Goal: Information Seeking & Learning: Learn about a topic

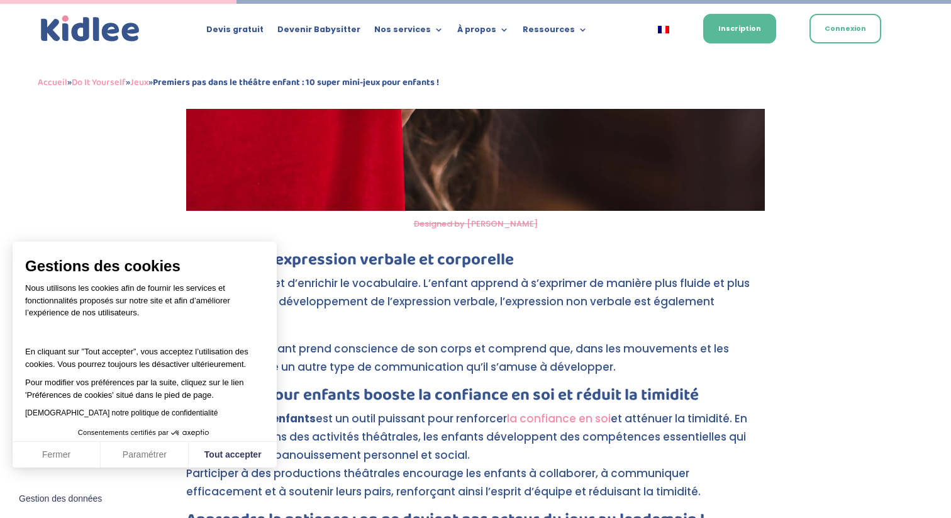
scroll to position [1397, 0]
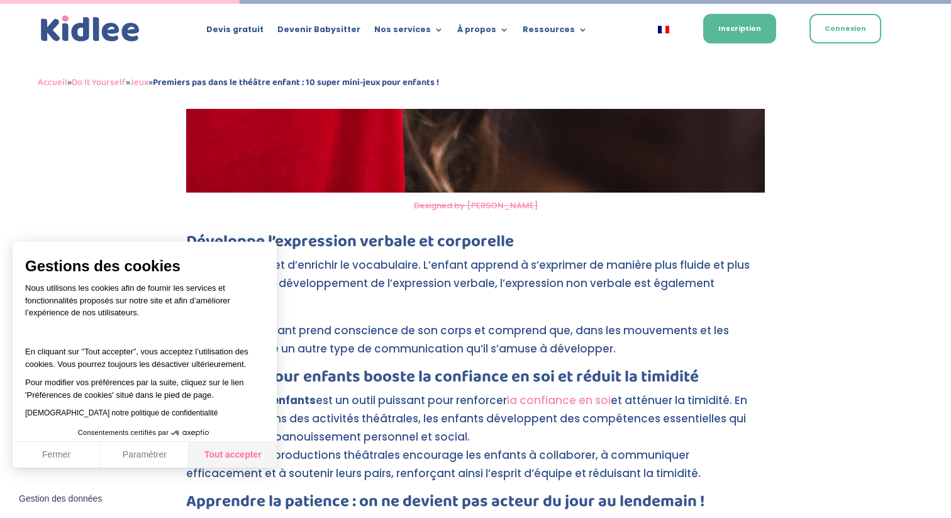
click at [219, 453] on button "Tout accepter" at bounding box center [233, 455] width 88 height 26
checkbox input "true"
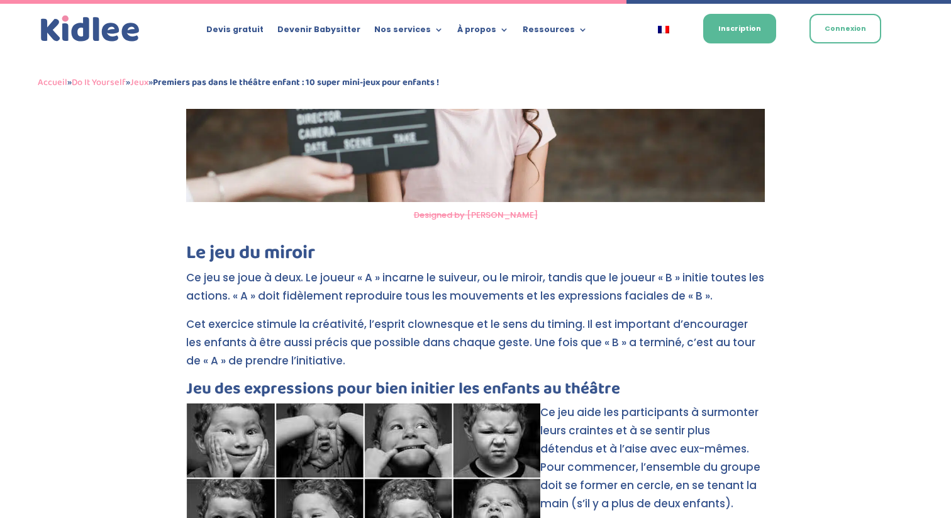
scroll to position [3657, 0]
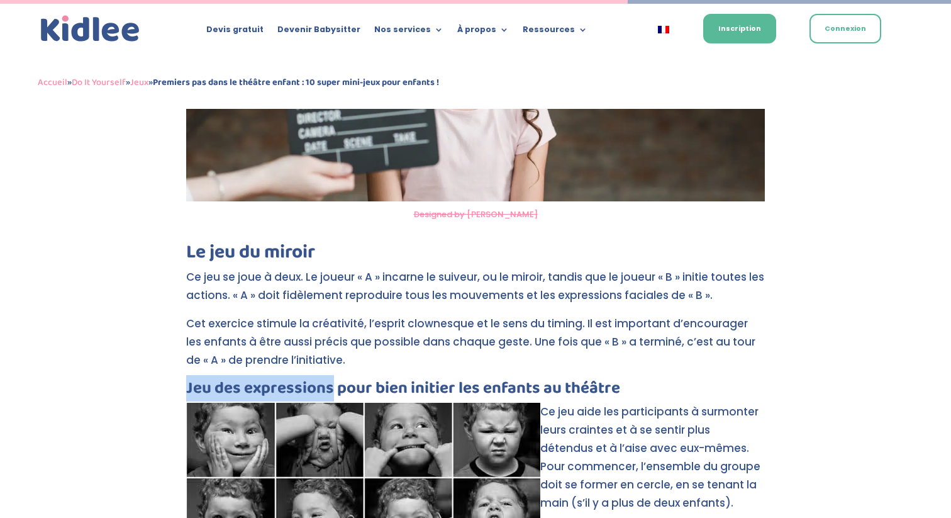
drag, startPoint x: 188, startPoint y: 350, endPoint x: 332, endPoint y: 349, distance: 144.0
click at [332, 380] on h3 "Jeu des expressions pour bien initier les enfants au théâtre" at bounding box center [475, 391] width 579 height 23
copy h3 "Jeu des expressions"
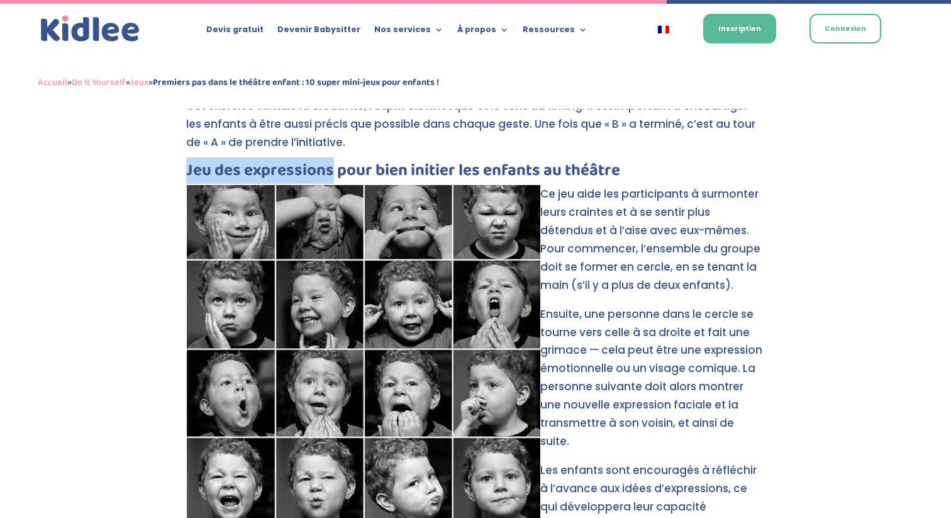
scroll to position [3888, 0]
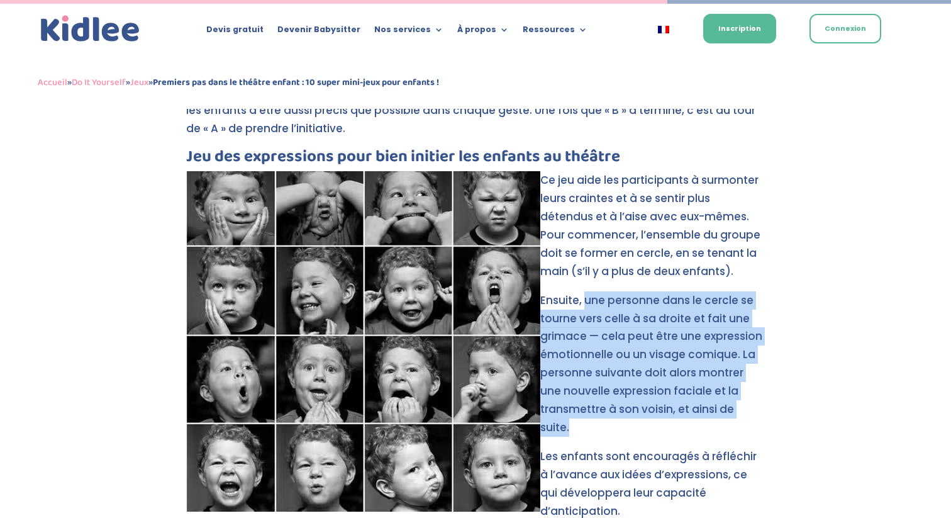
drag, startPoint x: 585, startPoint y: 265, endPoint x: 769, endPoint y: 381, distance: 217.9
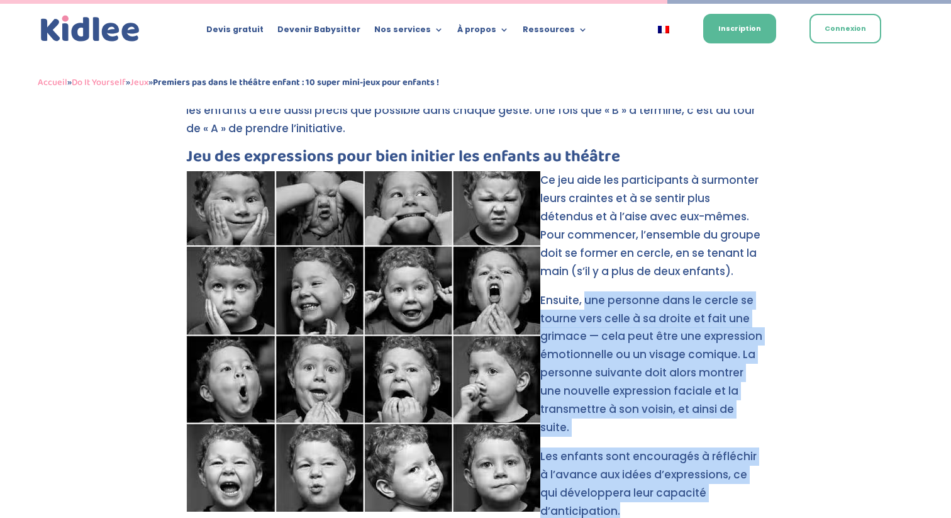
copy div "une personne dans le cercle se tourne vers celle à sa droite et fait une grimac…"
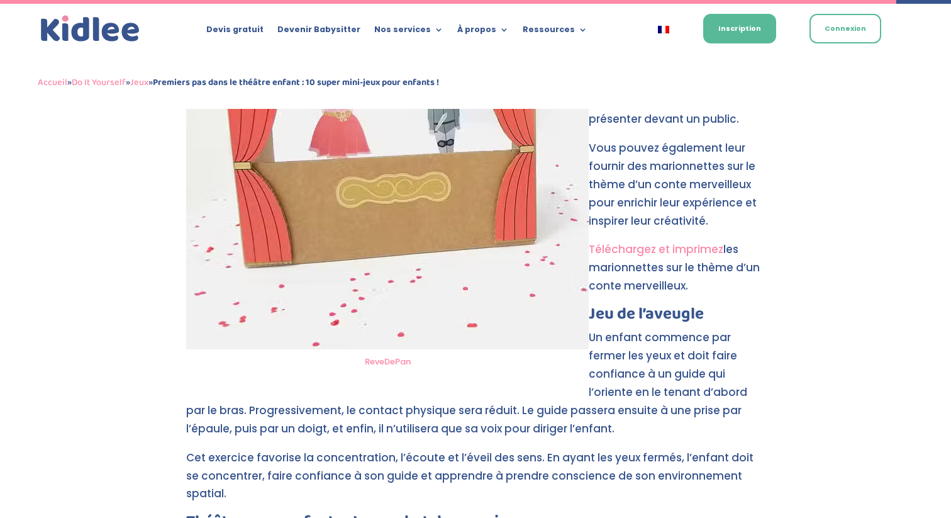
scroll to position [5274, 0]
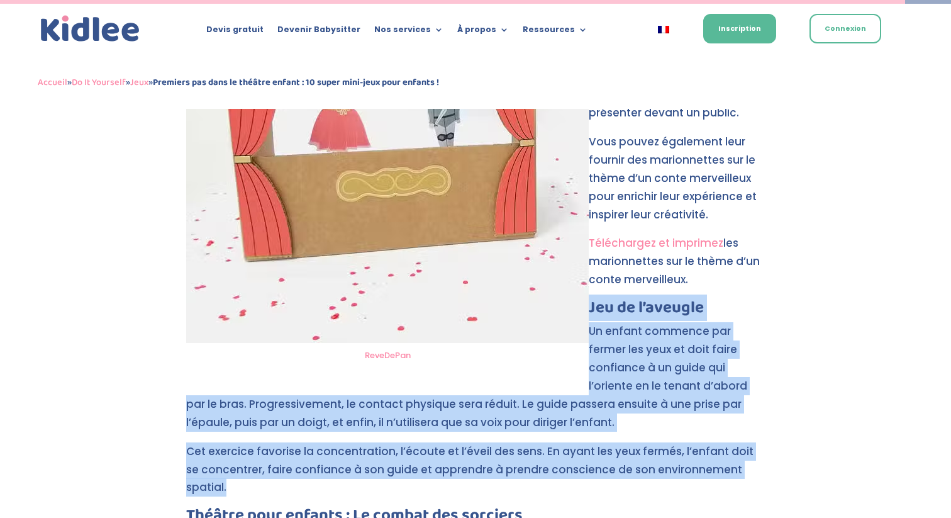
drag, startPoint x: 591, startPoint y: 235, endPoint x: 762, endPoint y: 394, distance: 234.1
copy div "Jeu de l’aveugle Un enfant commence par fermer les yeux et doit faire confiance…"
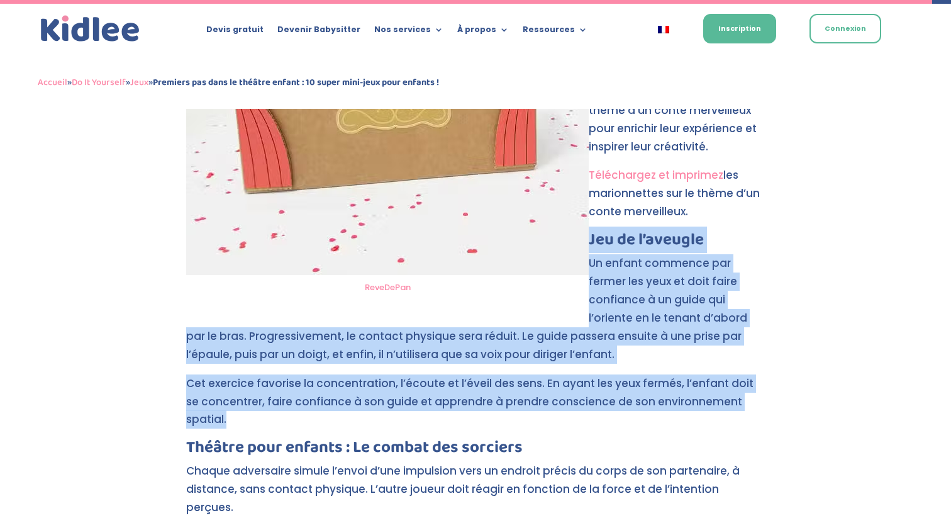
scroll to position [5302, 0]
